Goal: Task Accomplishment & Management: Complete application form

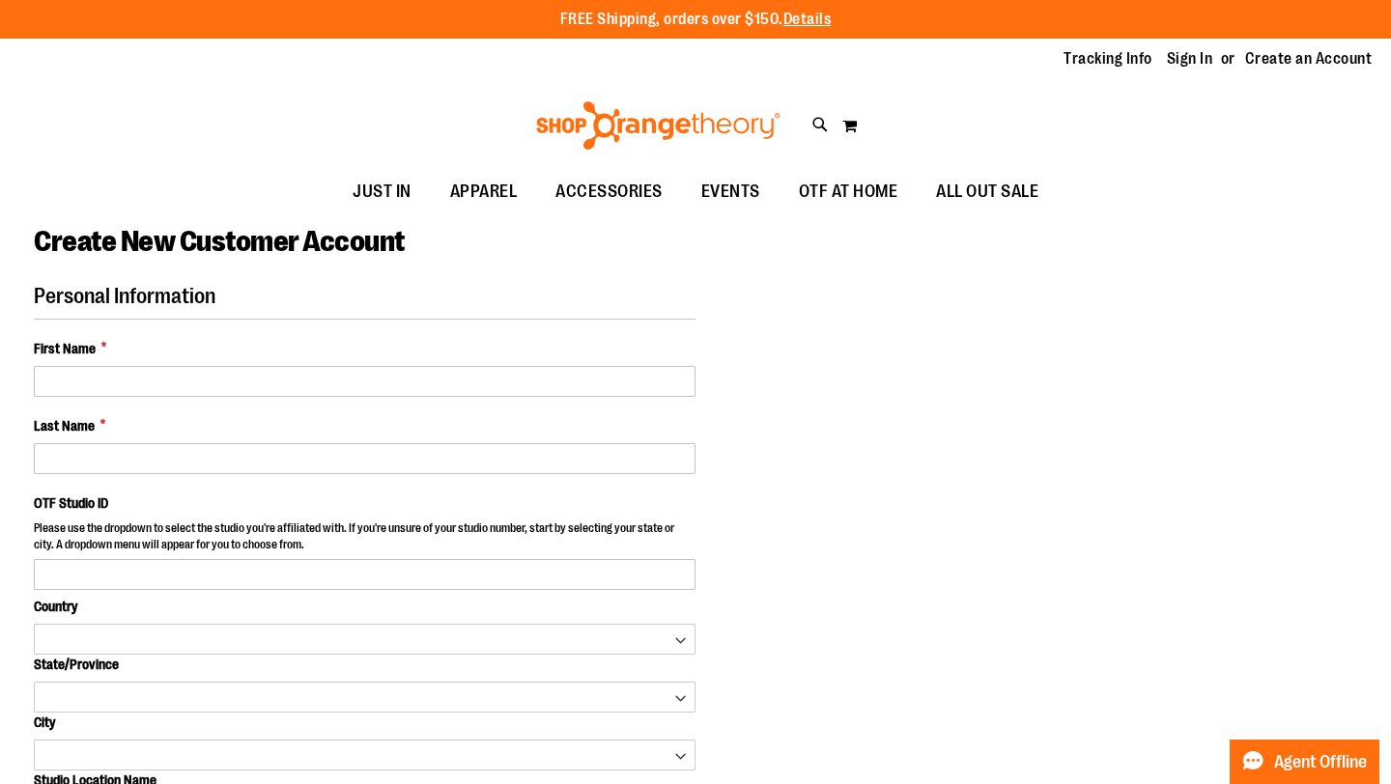
select select "***"
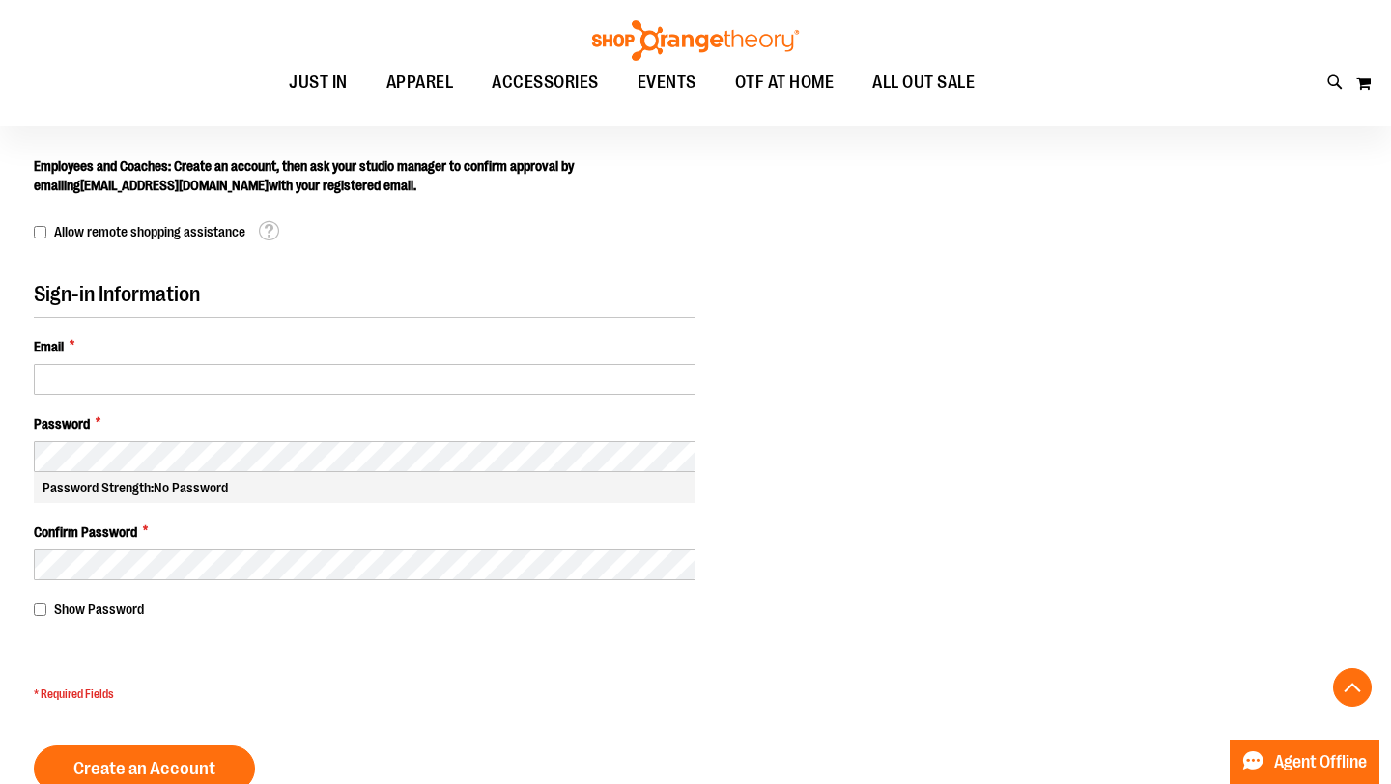
scroll to position [591, 0]
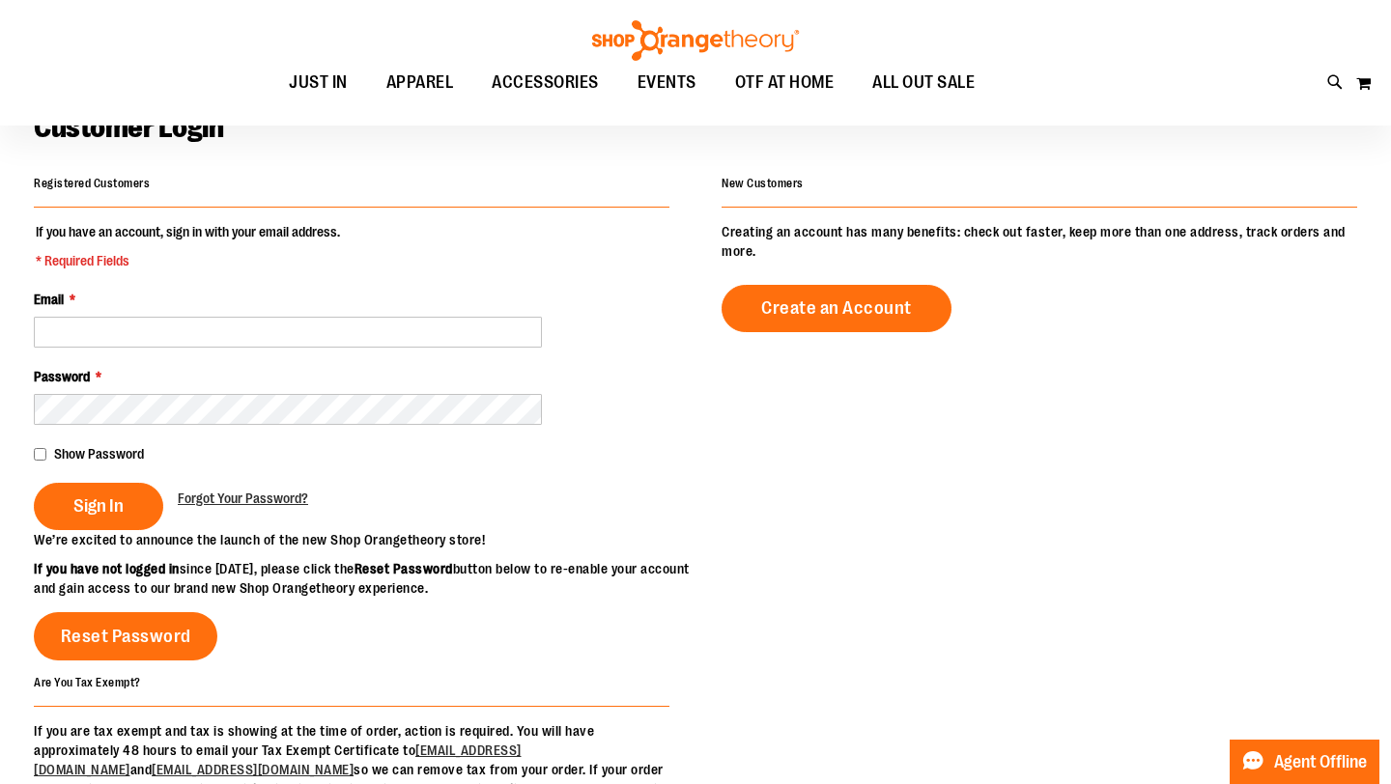
scroll to position [14, 0]
